Goal: Transaction & Acquisition: Obtain resource

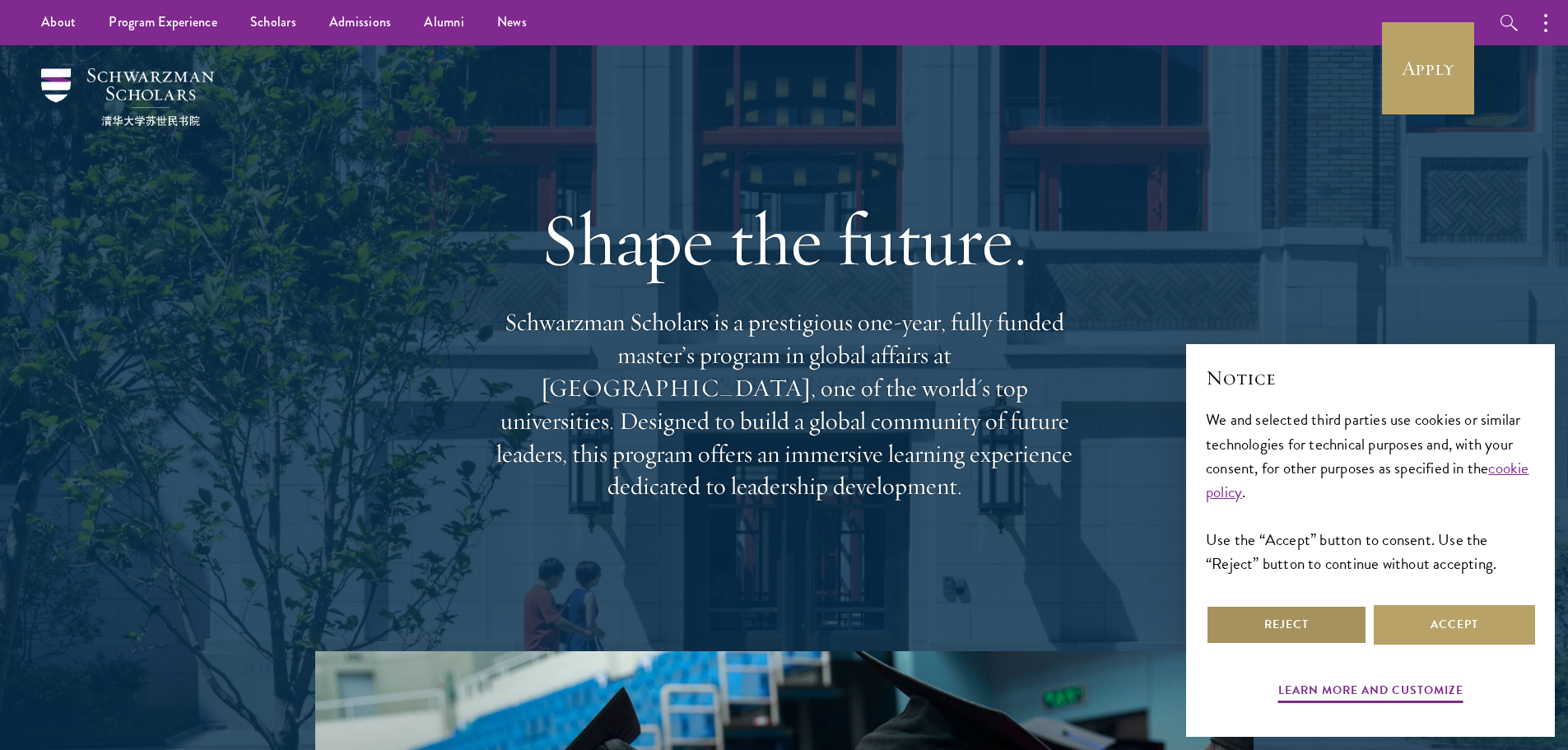
click at [1305, 620] on button "Reject" at bounding box center [1287, 624] width 162 height 40
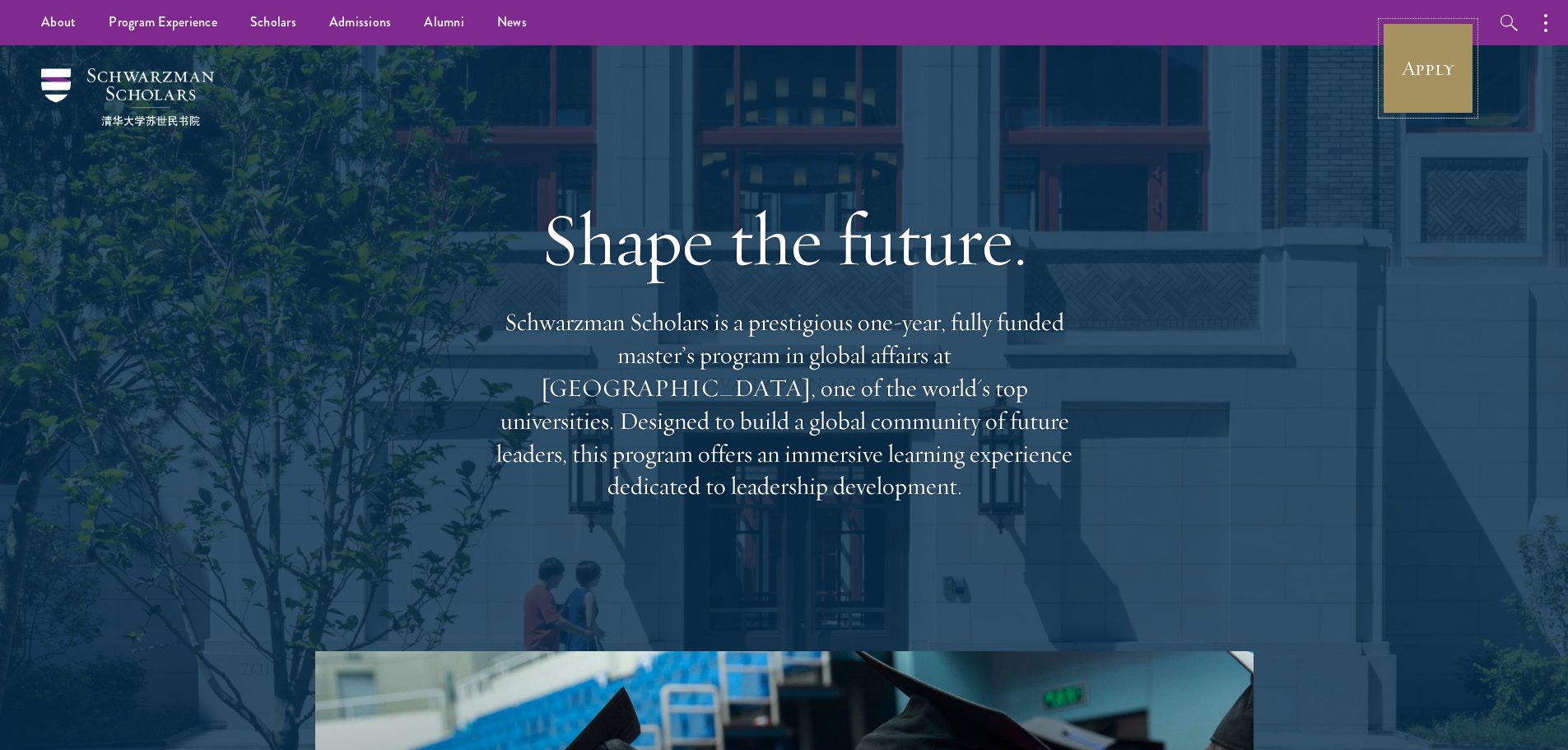
click at [1405, 72] on link "Apply" at bounding box center [1427, 68] width 92 height 92
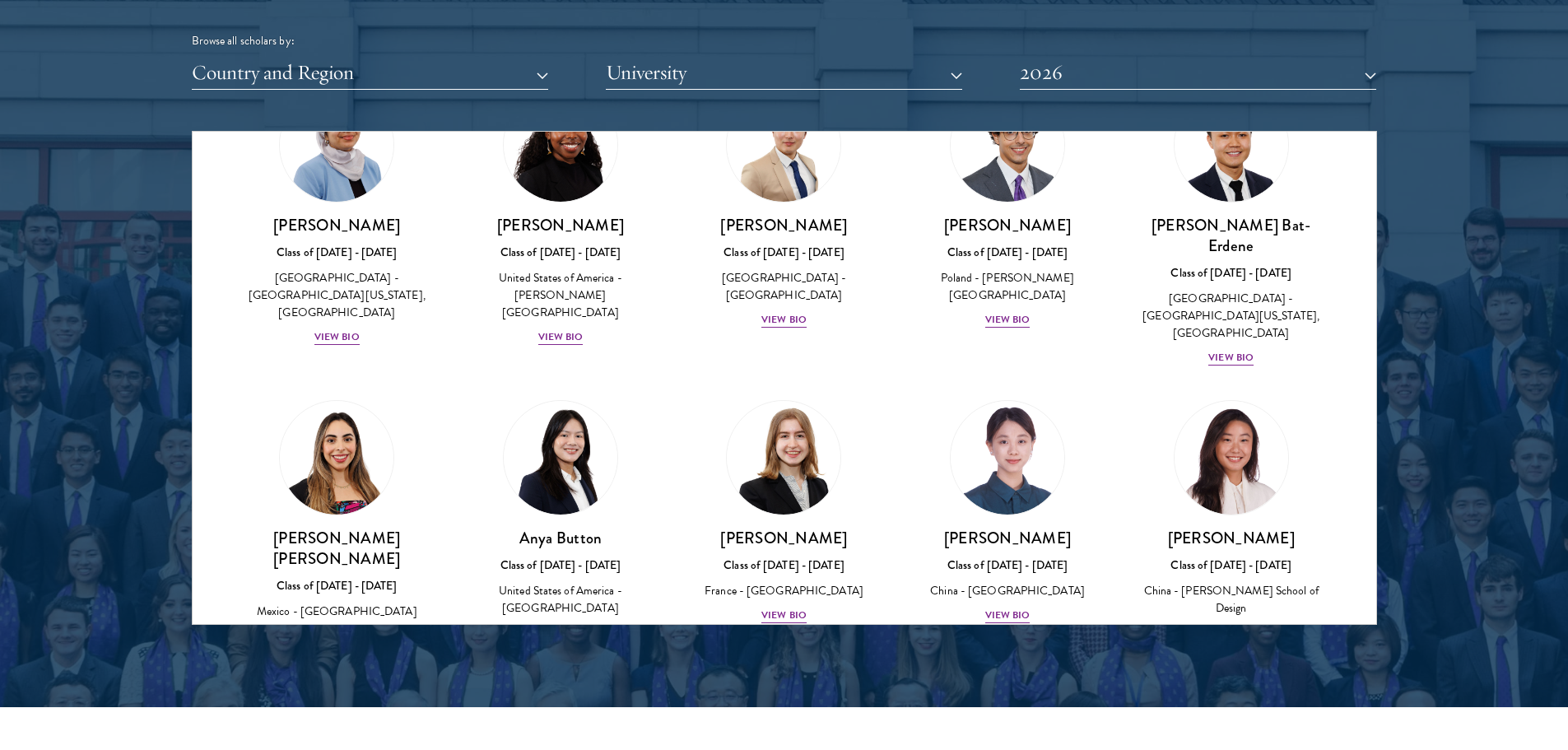
scroll to position [1035, 0]
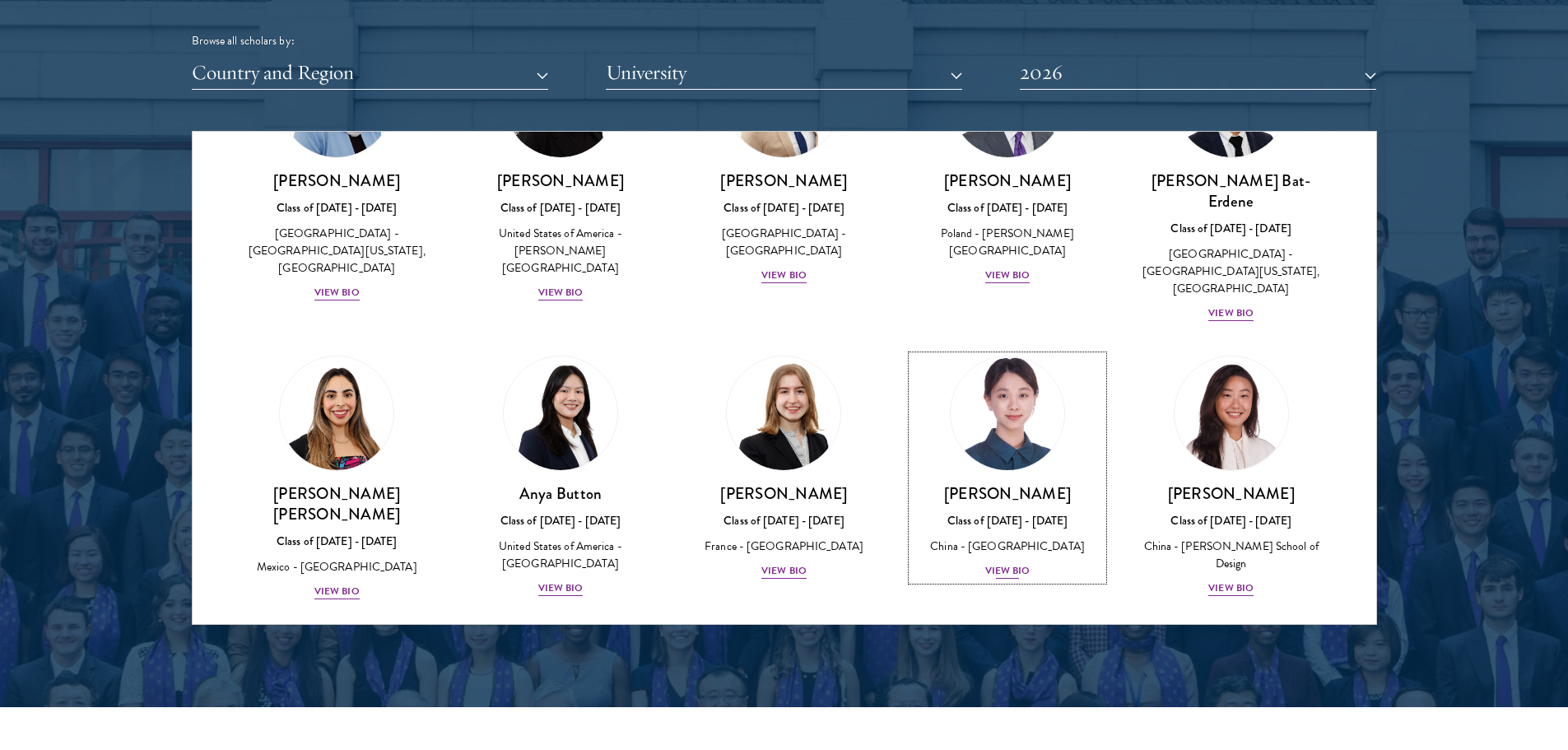
click at [995, 562] on div "View Bio" at bounding box center [1007, 570] width 45 height 16
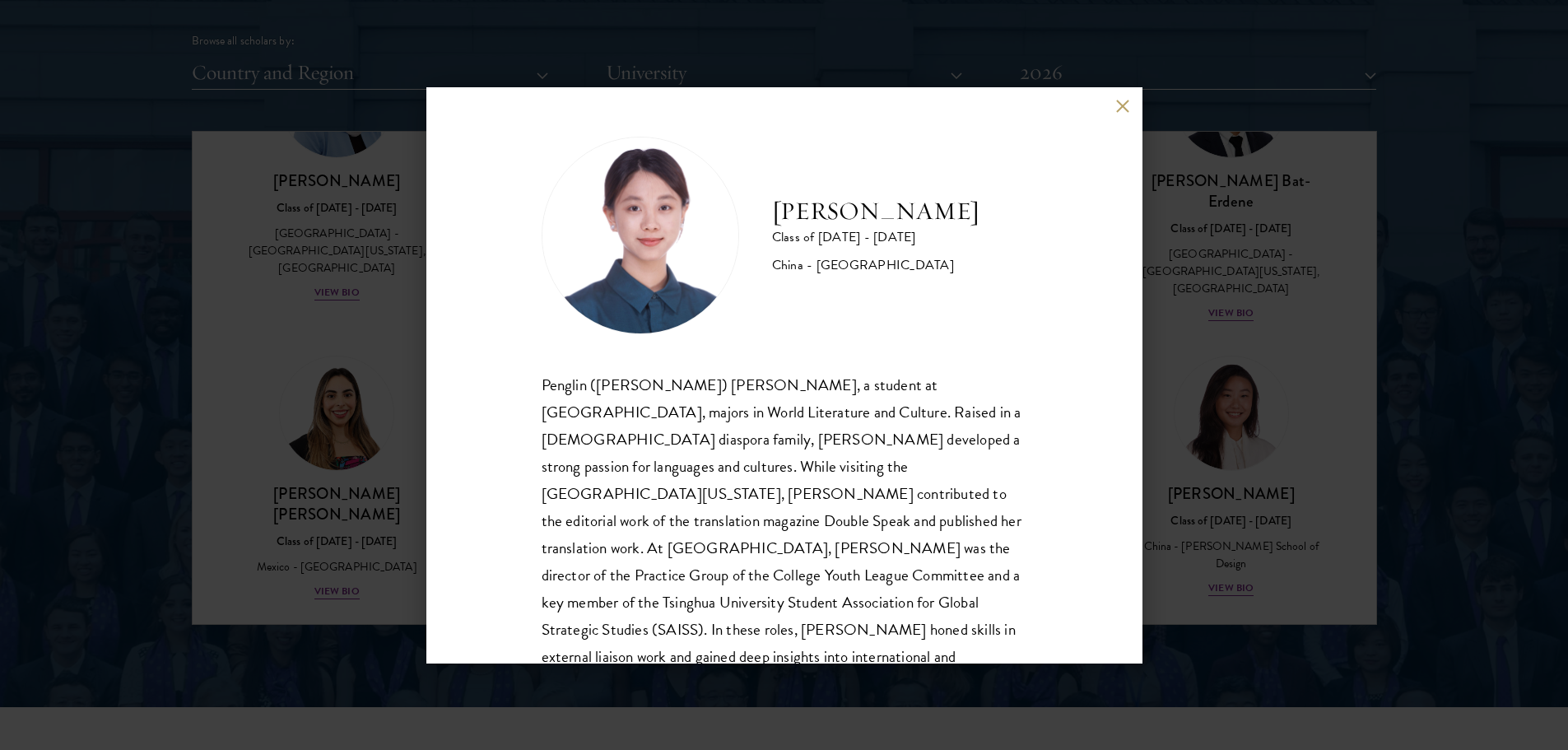
click at [1335, 541] on div "[PERSON_NAME] Class of [DATE] - [DATE] [GEOGRAPHIC_DATA] - [GEOGRAPHIC_DATA] Pe…" at bounding box center [784, 375] width 1568 height 750
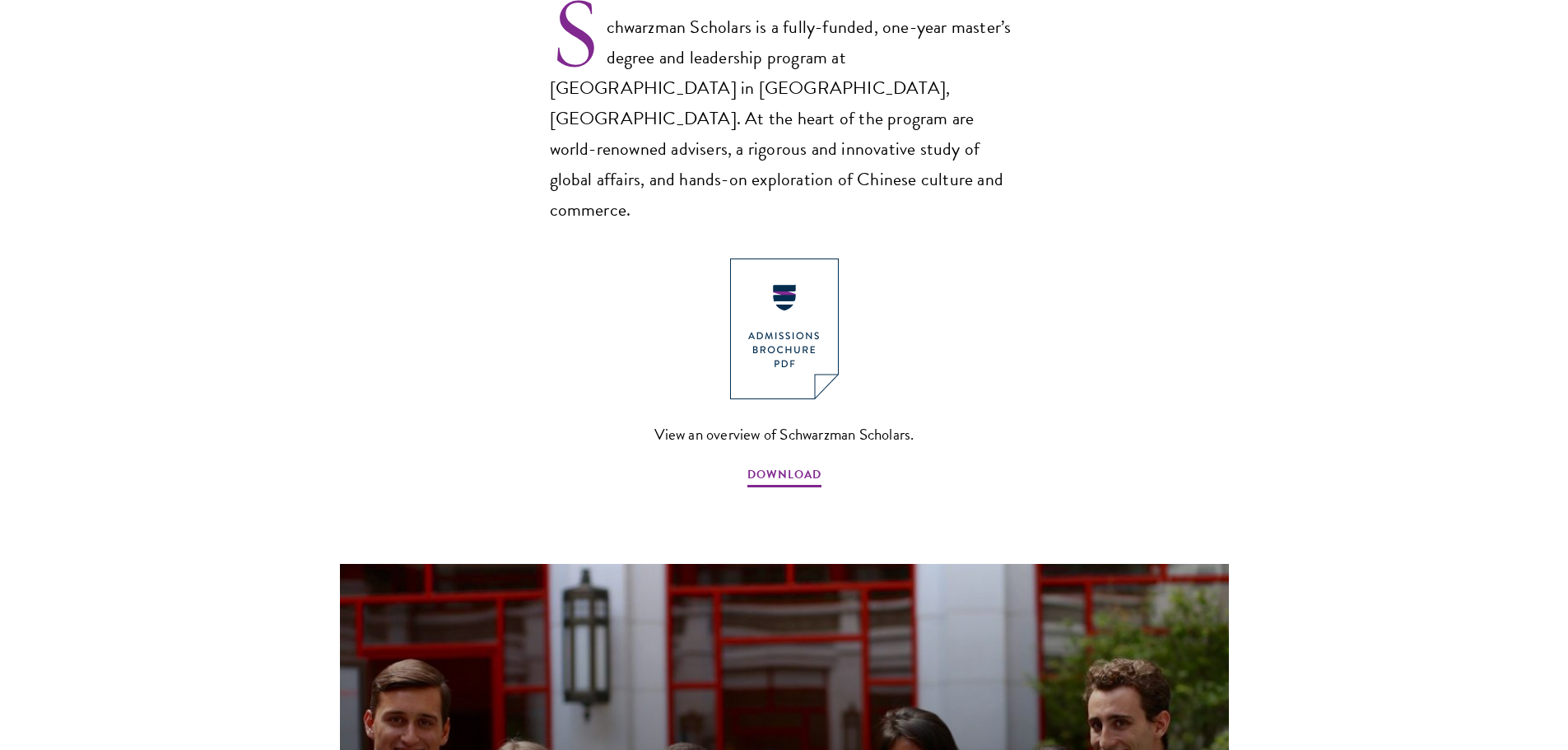
scroll to position [1246, 0]
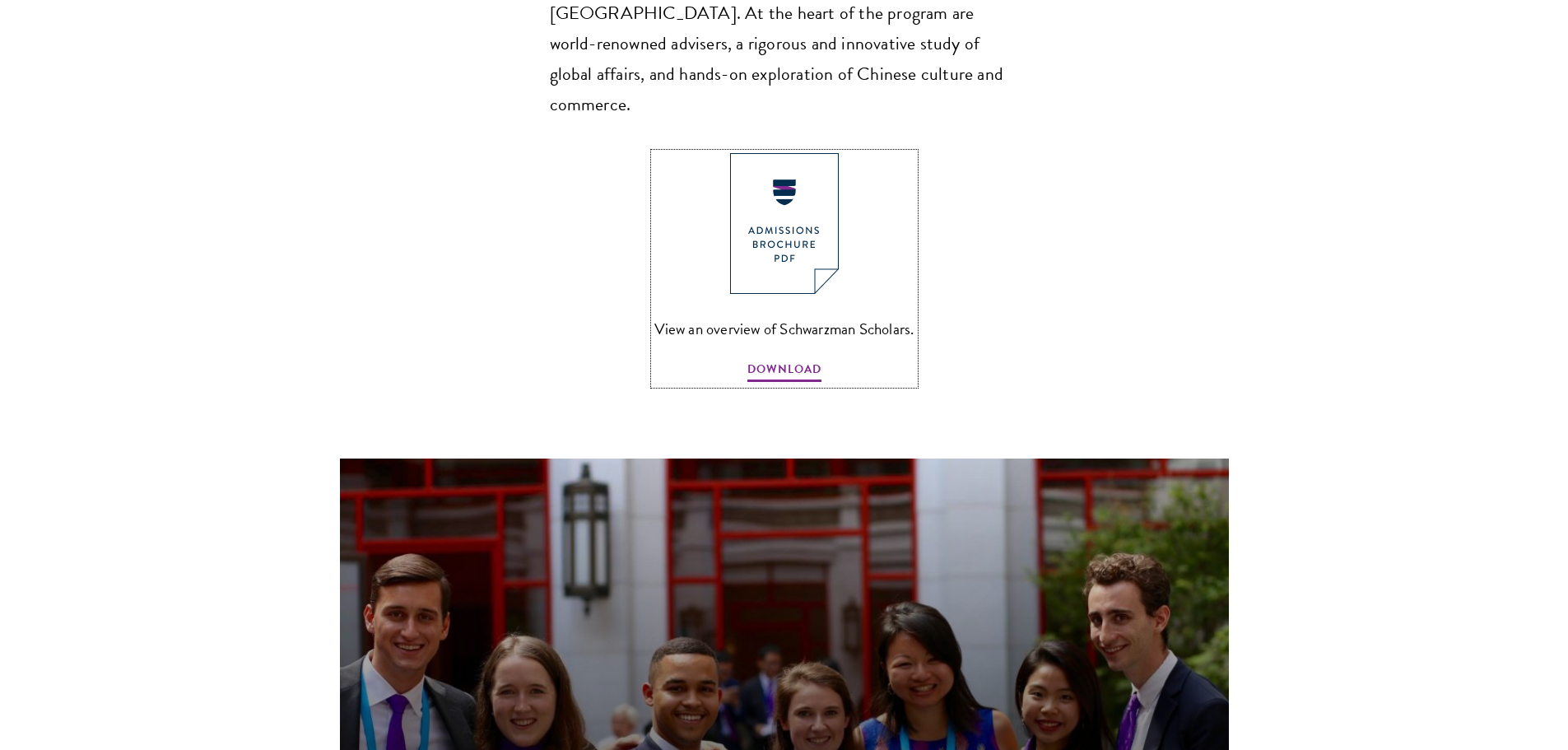
click at [771, 176] on img at bounding box center [784, 223] width 108 height 141
